Goal: Find specific page/section: Find specific page/section

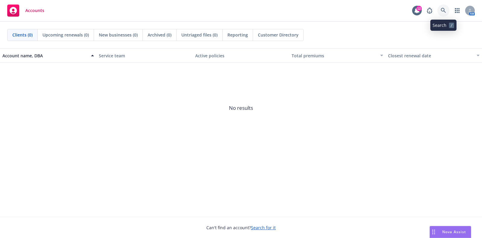
click at [440, 8] on link at bounding box center [444, 11] width 12 height 12
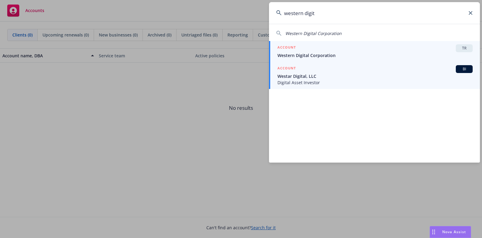
type input "western digit"
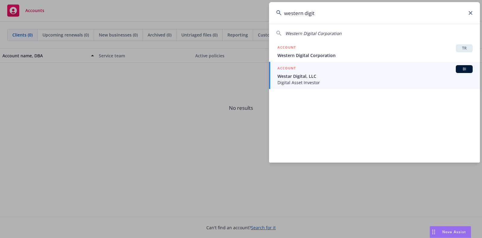
click at [329, 47] on div "ACCOUNT TR" at bounding box center [375, 48] width 195 height 8
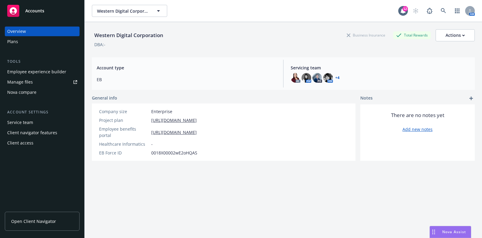
click at [33, 80] on link "Manage files" at bounding box center [42, 82] width 75 height 10
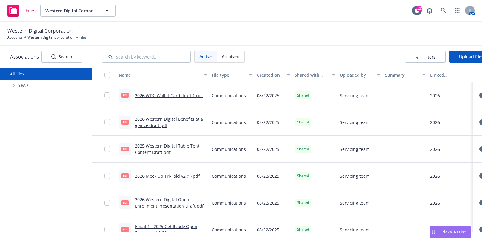
click at [358, 75] on div "Uploaded by" at bounding box center [357, 75] width 34 height 6
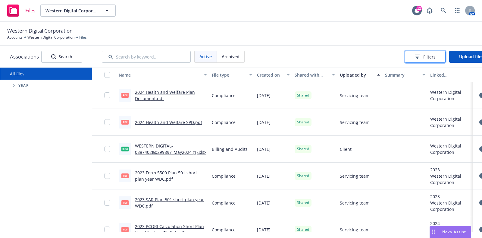
click at [420, 56] on button "Filters" at bounding box center [425, 57] width 41 height 12
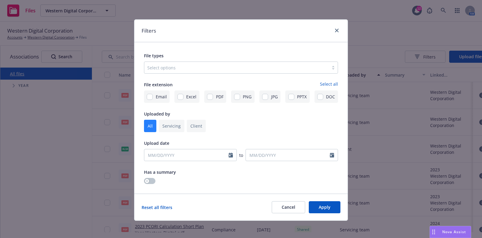
click at [188, 128] on input "checkbox" at bounding box center [196, 126] width 19 height 12
checkbox input "true"
checkbox input "false"
click at [326, 208] on span "Apply" at bounding box center [325, 207] width 12 height 6
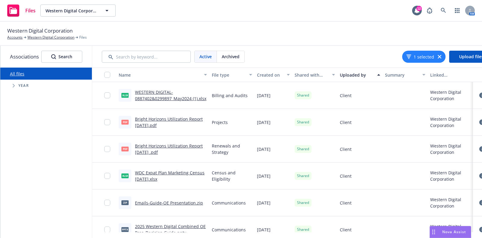
click at [263, 72] on div "Created on" at bounding box center [270, 75] width 26 height 6
